Goal: Ask a question

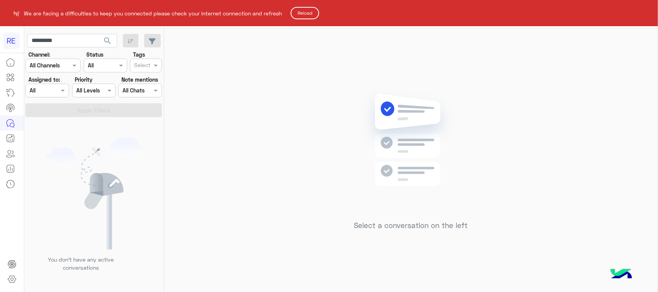
click at [311, 9] on button "Reload" at bounding box center [305, 13] width 29 height 12
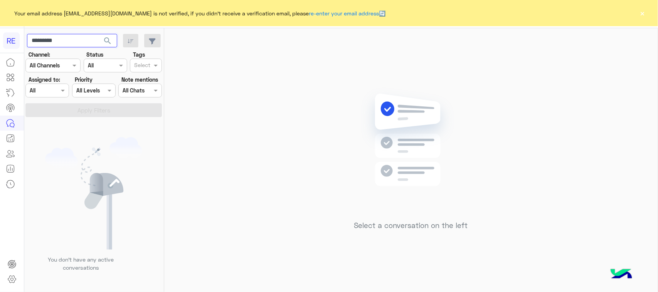
click at [80, 39] on input "*********" at bounding box center [72, 41] width 90 height 14
click at [106, 44] on span "search" at bounding box center [107, 40] width 9 height 9
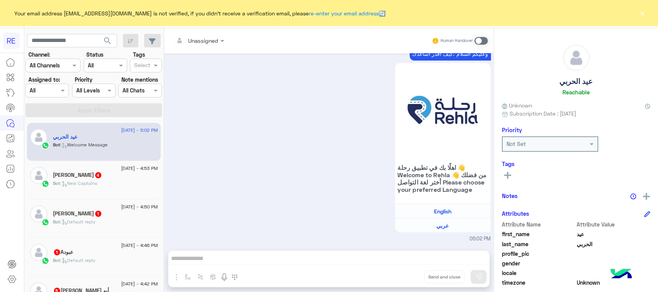
click at [174, 186] on div "وعليكم السلام ،كيف اقدر اساعدك اهلًا بك في تطبيق رحلة 👋 Welcome to Rehla 👋 من ف…" at bounding box center [329, 144] width 324 height 198
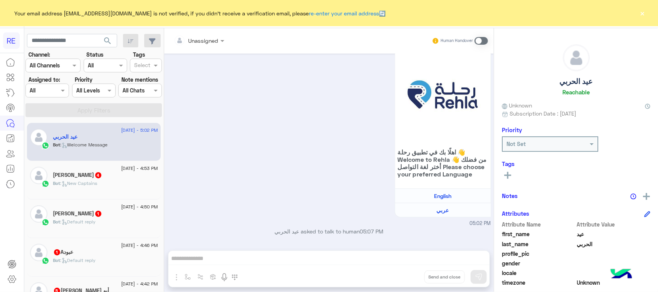
scroll to position [923, 0]
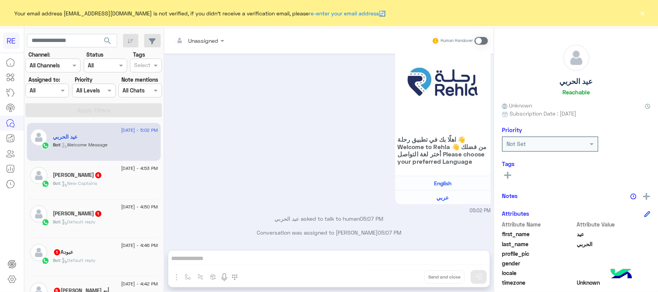
click at [241, 155] on div "وعليكم السلام ،كيف اقدر اساعدك اهلًا بك في تطبيق رحلة 👋 Welcome to Rehla 👋 من ف…" at bounding box center [329, 116] width 324 height 198
